Goal: Transaction & Acquisition: Purchase product/service

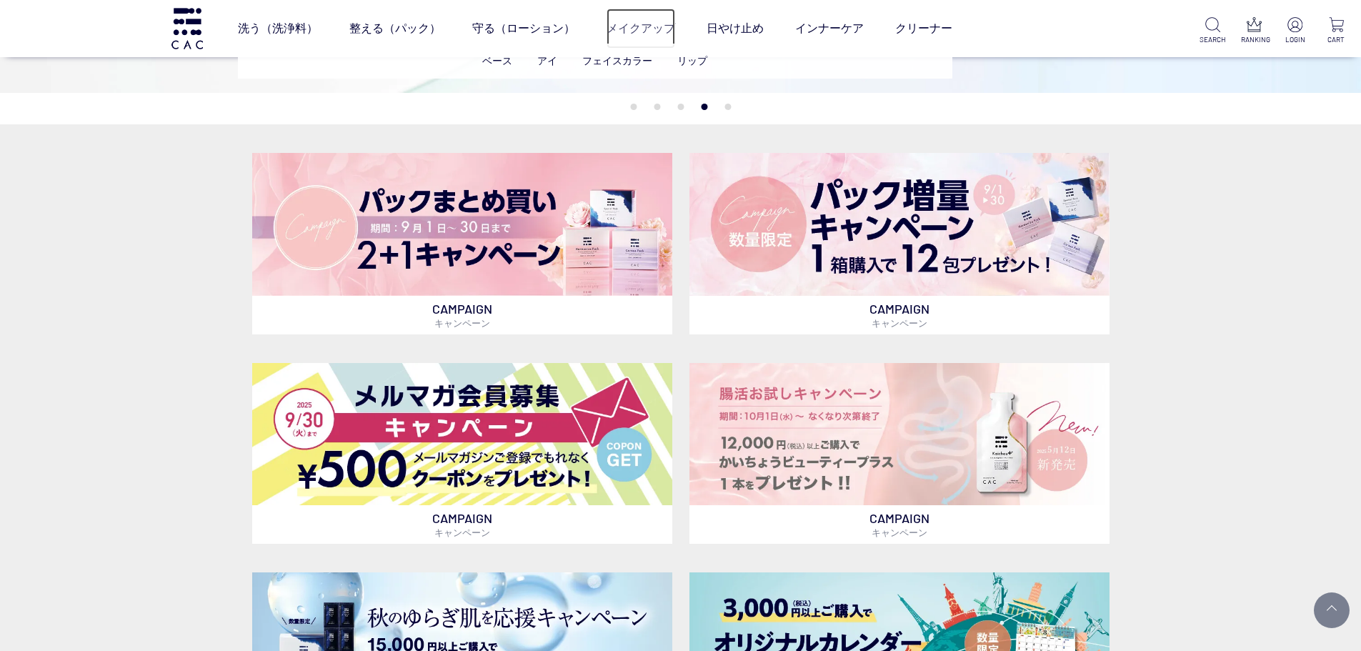
click at [649, 22] on link "メイクアップ" at bounding box center [641, 29] width 69 height 40
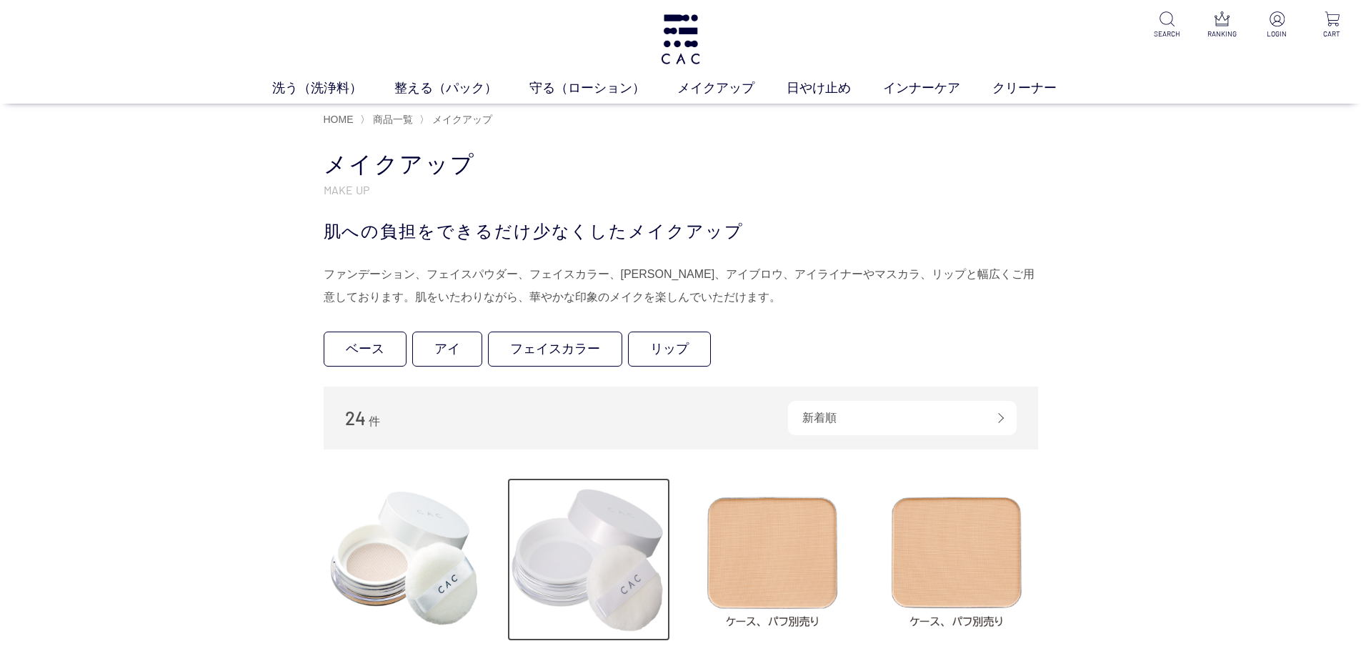
click at [567, 558] on img at bounding box center [588, 559] width 163 height 163
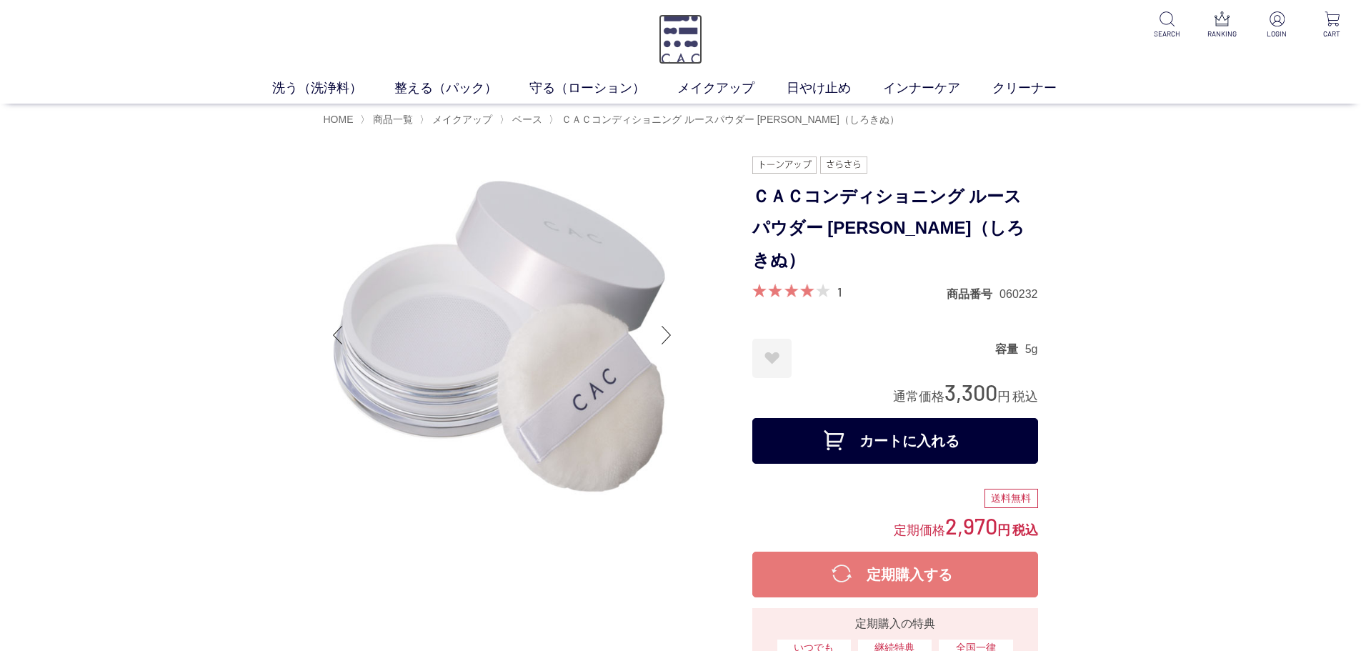
click at [677, 37] on img at bounding box center [681, 39] width 44 height 50
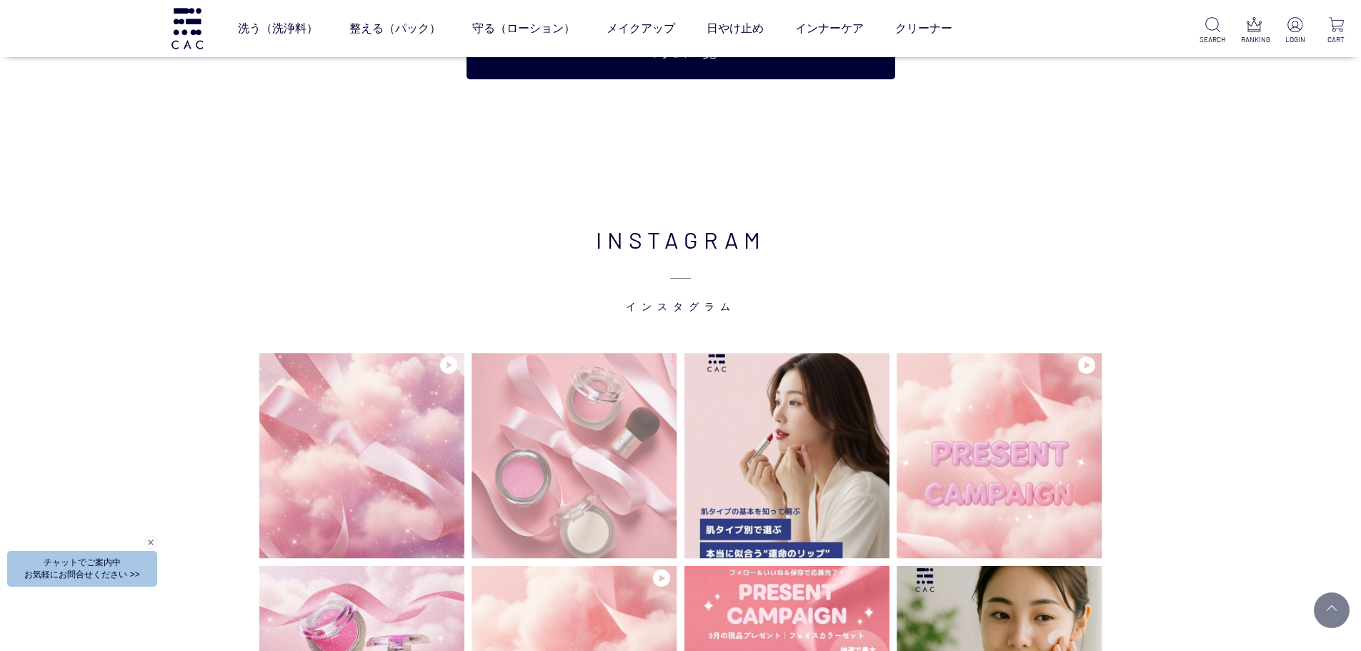
scroll to position [3715, 0]
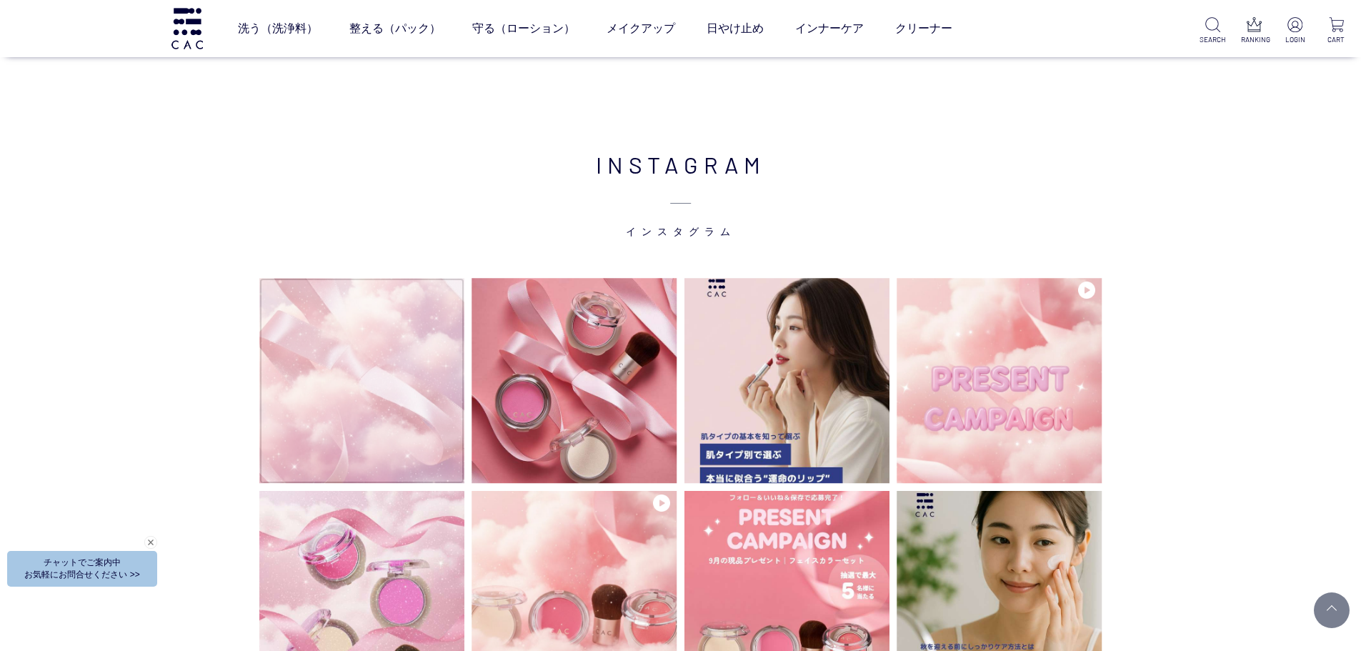
click at [401, 394] on video at bounding box center [362, 381] width 206 height 206
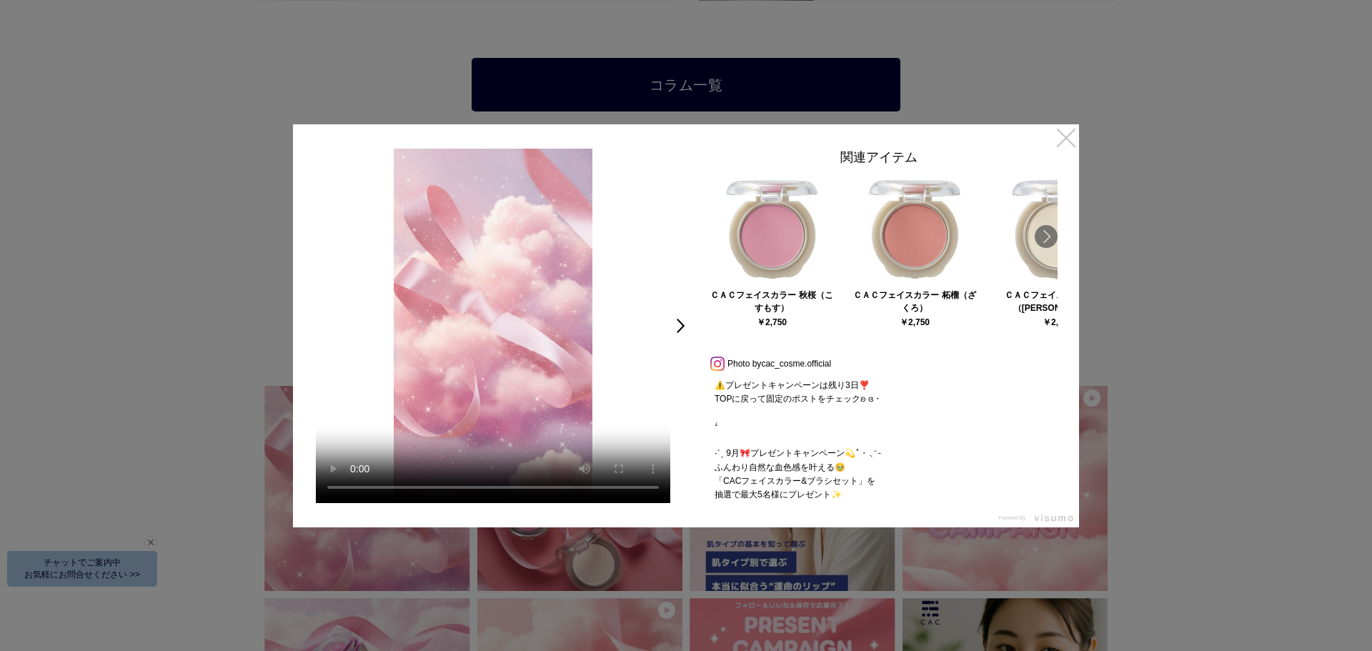
click at [1066, 135] on link "×" at bounding box center [1066, 137] width 26 height 26
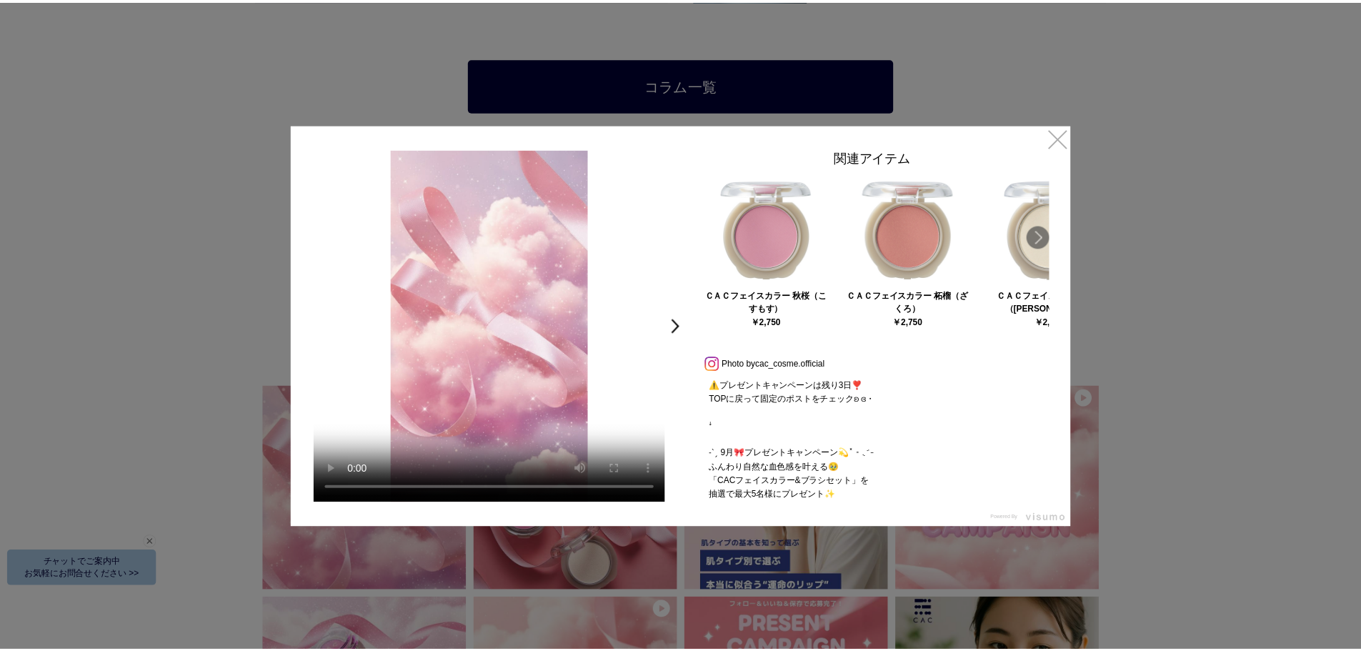
scroll to position [3715, 0]
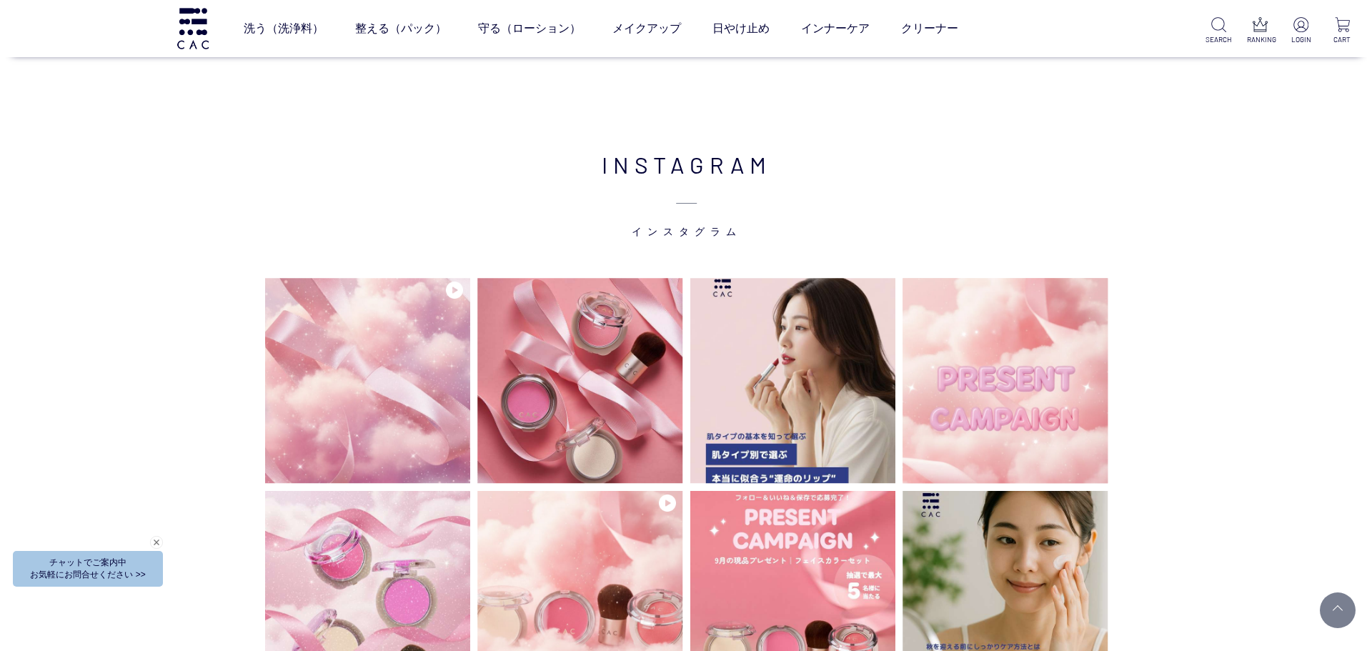
scroll to position [3711, 0]
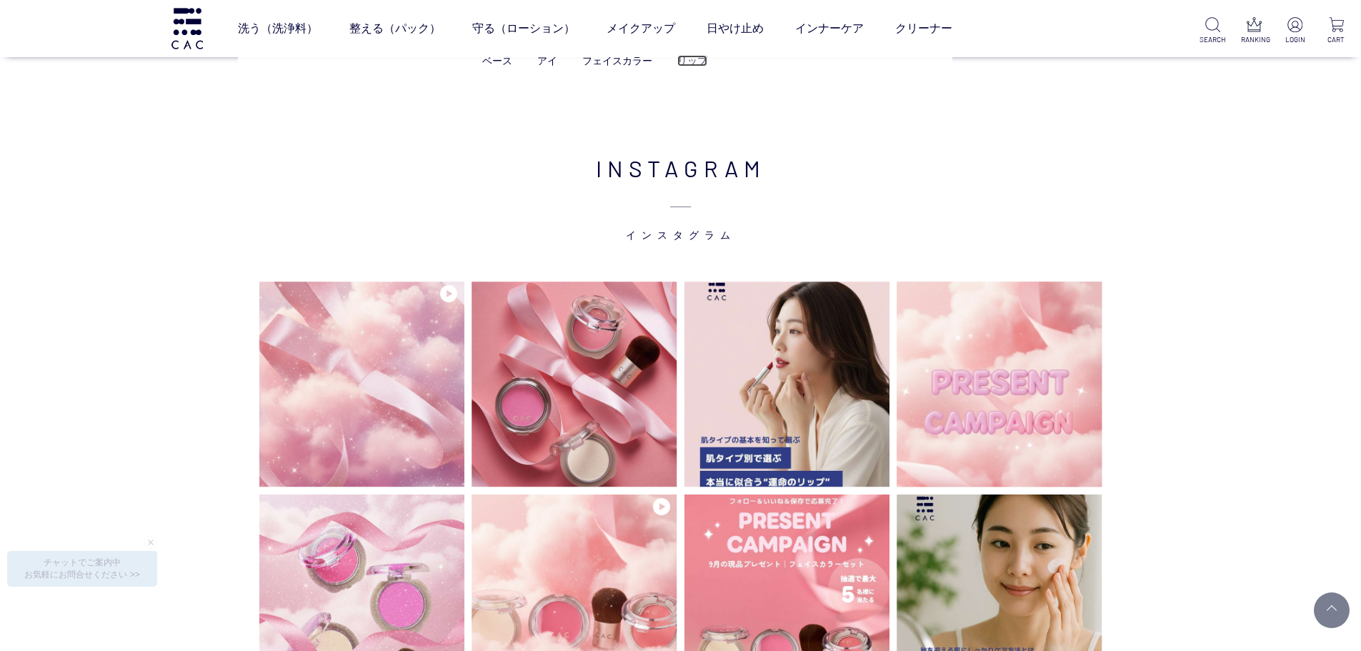
click at [683, 57] on link "リップ" at bounding box center [692, 60] width 30 height 11
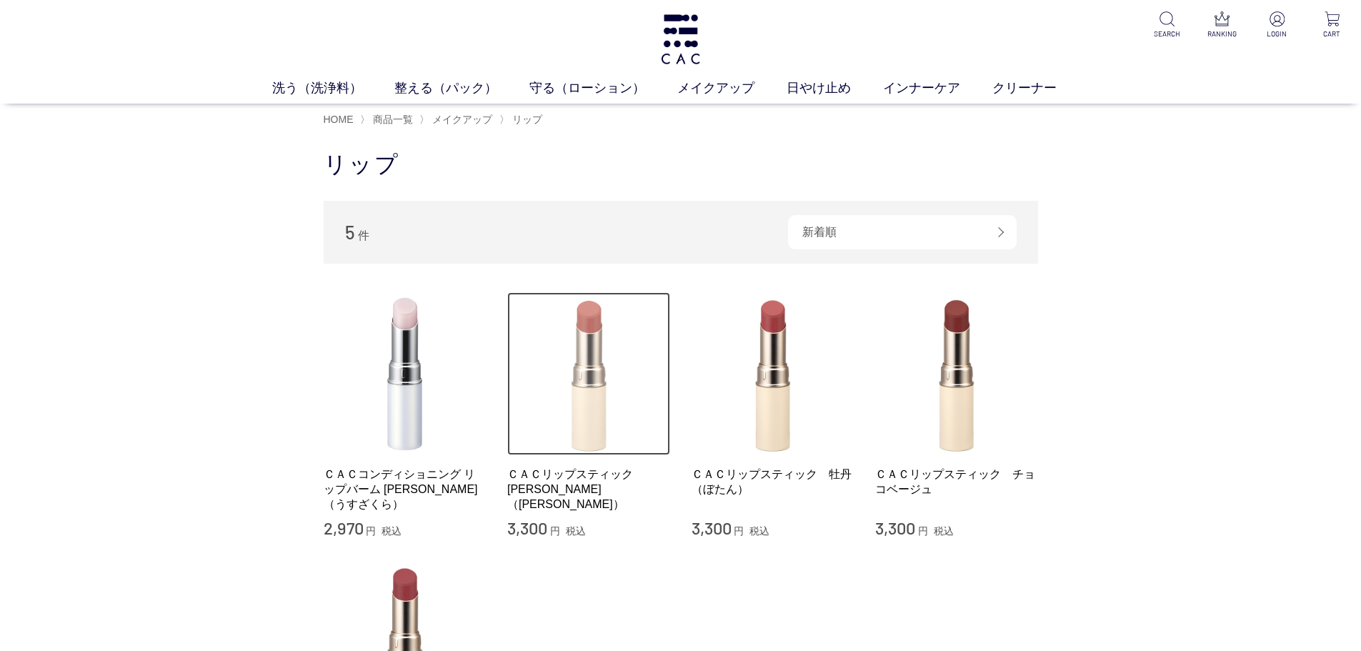
click at [628, 364] on img at bounding box center [588, 373] width 163 height 163
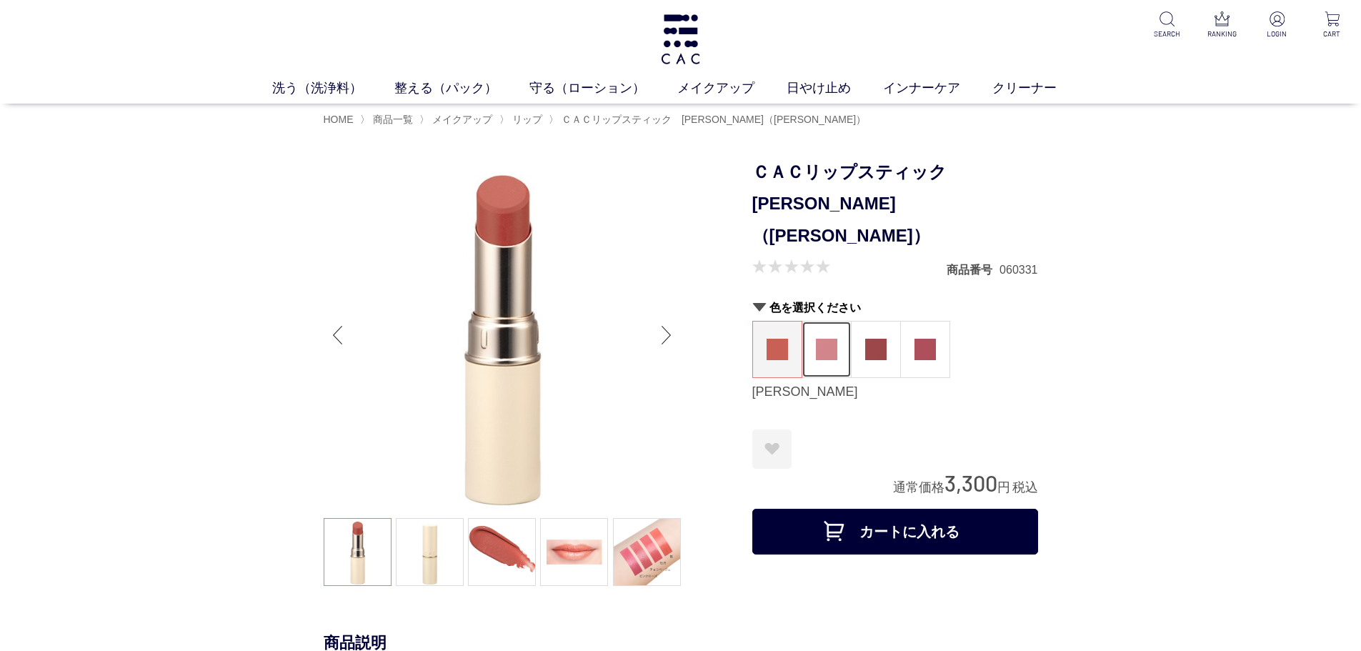
click at [809, 321] on figure at bounding box center [826, 349] width 49 height 56
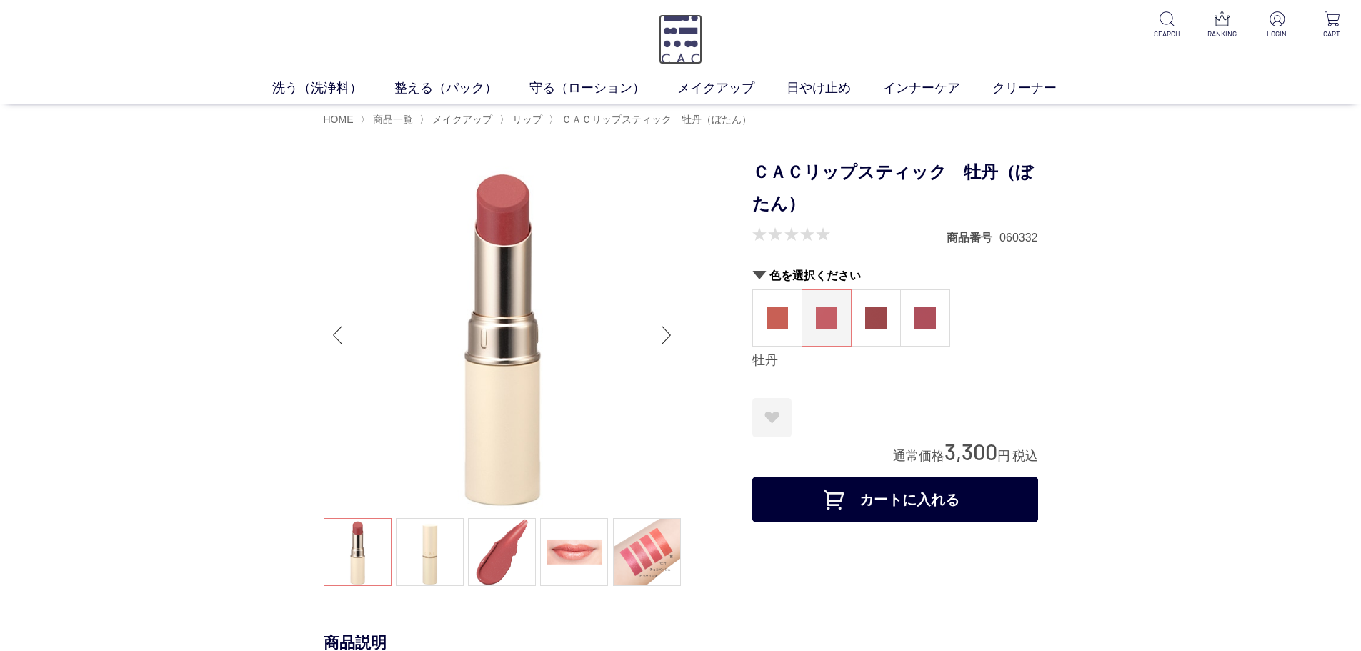
click at [664, 51] on img at bounding box center [681, 39] width 44 height 50
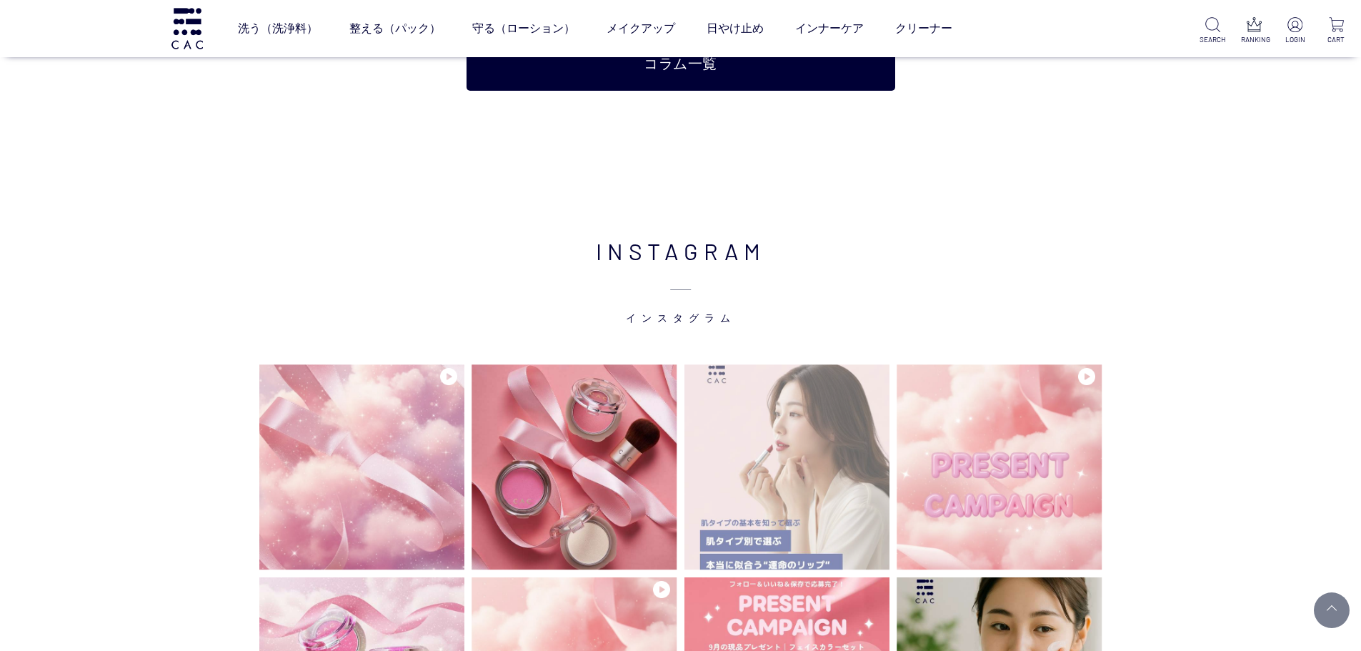
scroll to position [3643, 0]
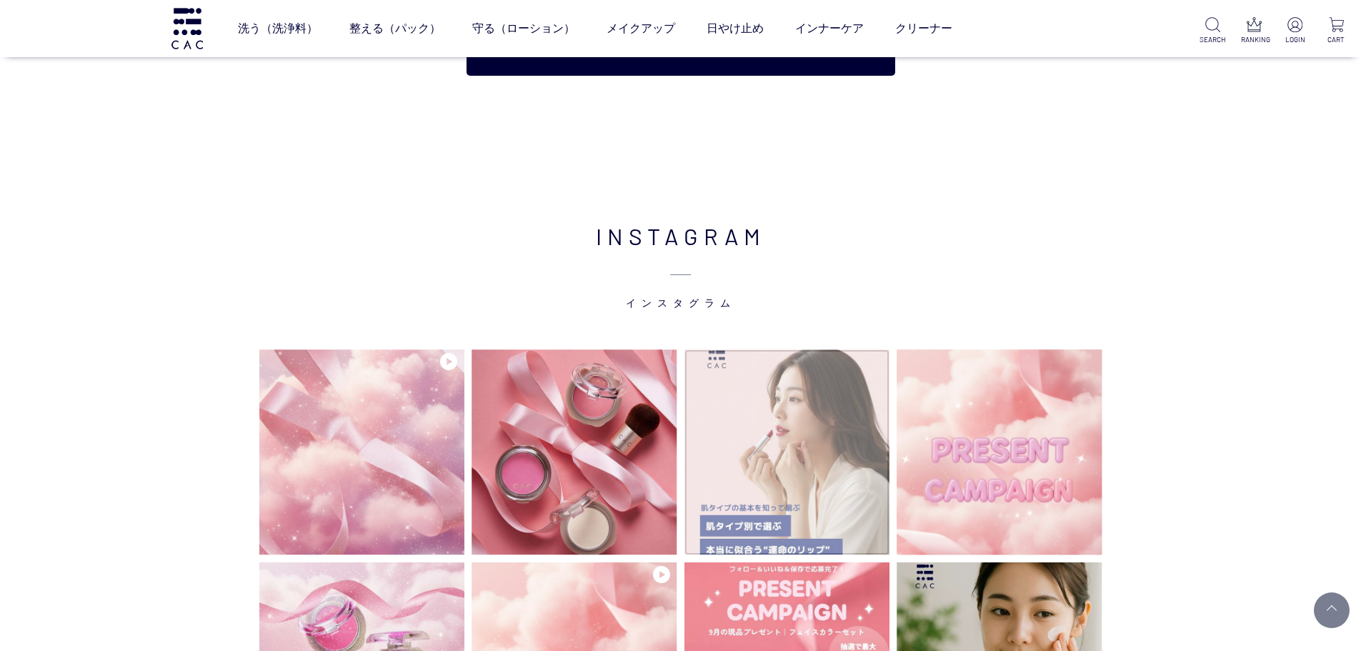
click at [829, 416] on img at bounding box center [787, 452] width 206 height 206
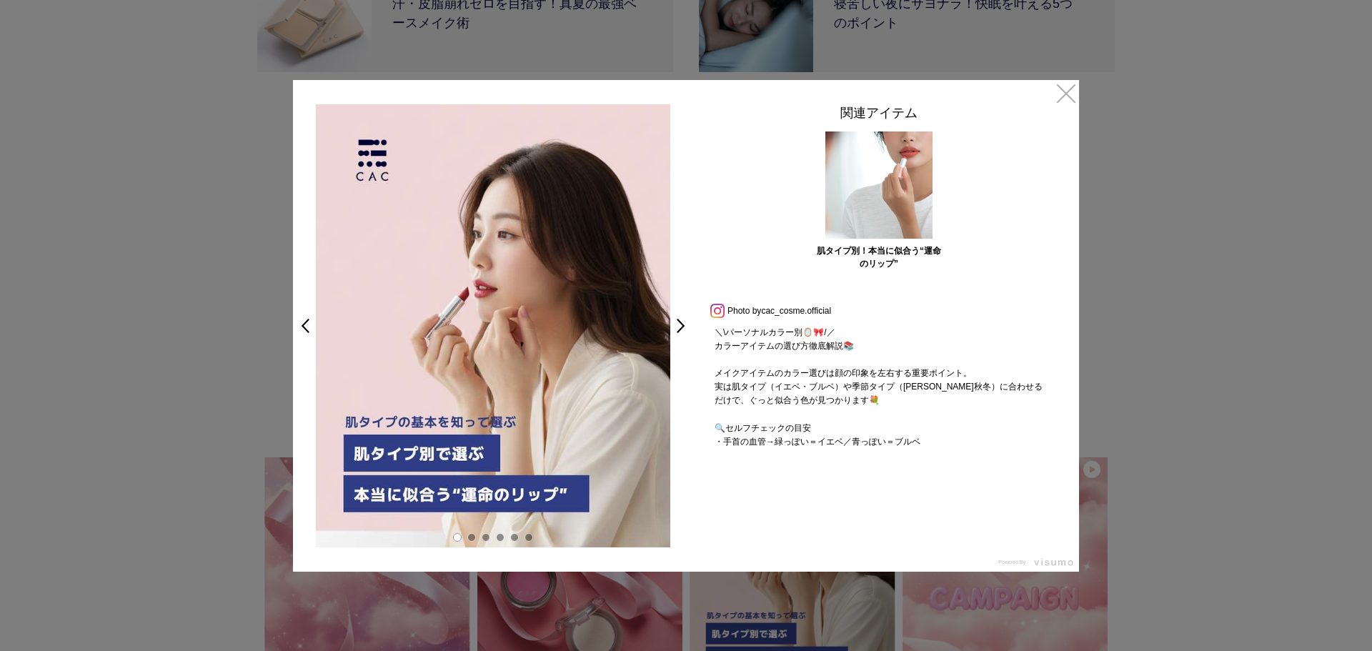
drag, startPoint x: 1072, startPoint y: 94, endPoint x: 1112, endPoint y: 192, distance: 106.0
click at [1072, 94] on link "×" at bounding box center [1066, 93] width 26 height 26
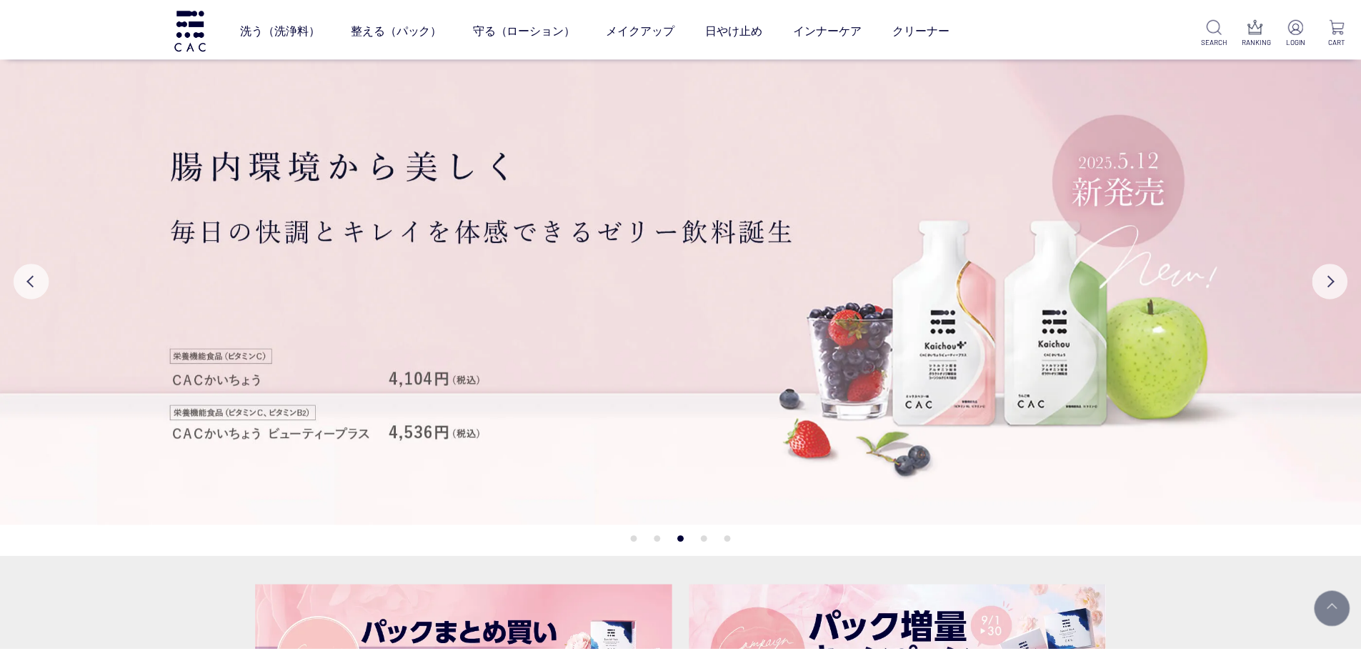
scroll to position [3643, 0]
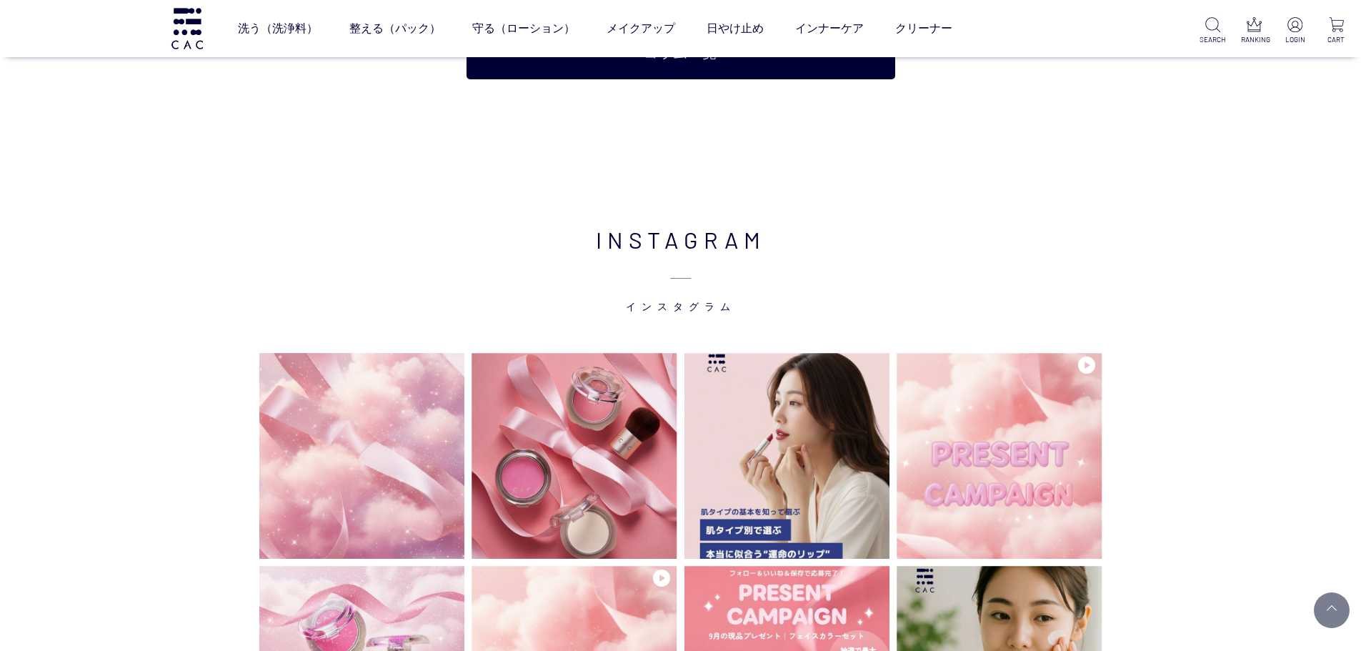
drag, startPoint x: 1293, startPoint y: 366, endPoint x: 1283, endPoint y: 345, distance: 23.0
